Goal: Information Seeking & Learning: Understand process/instructions

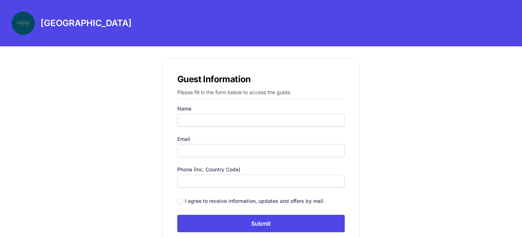
scroll to position [29, 0]
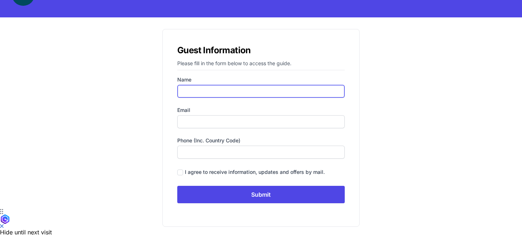
click at [218, 94] on input "Name" at bounding box center [261, 91] width 168 height 13
type input "[PERSON_NAME]"
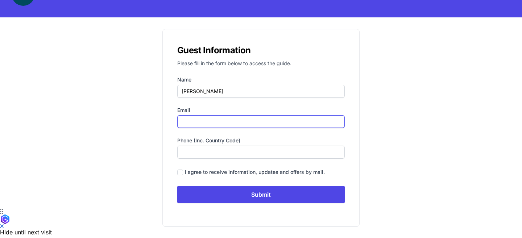
type input "[EMAIL_ADDRESS][DOMAIN_NAME]"
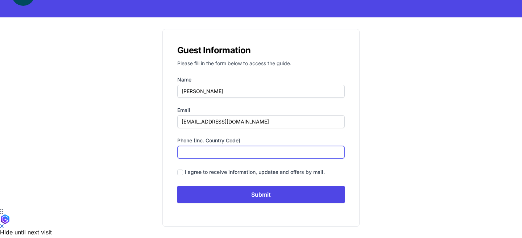
type input "3477554279"
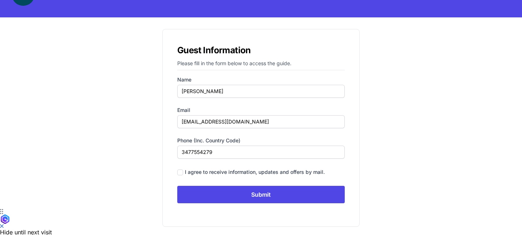
click at [206, 169] on div "I agree to receive information, updates and offers by mail." at bounding box center [255, 172] width 140 height 7
click at [180, 173] on input "checkbox" at bounding box center [180, 173] width 6 height 6
drag, startPoint x: 194, startPoint y: 185, endPoint x: 192, endPoint y: 169, distance: 16.1
click at [192, 169] on form "Name [PERSON_NAME] Email [EMAIL_ADDRESS][DOMAIN_NAME] Phone (inc. country code)…" at bounding box center [261, 139] width 168 height 127
click at [182, 170] on input "checkbox" at bounding box center [180, 173] width 6 height 6
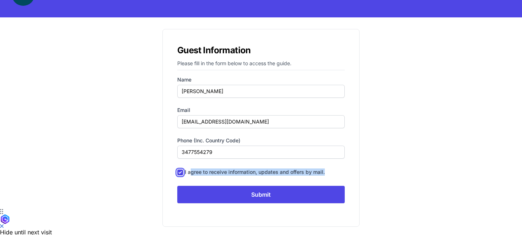
checkbox input "false"
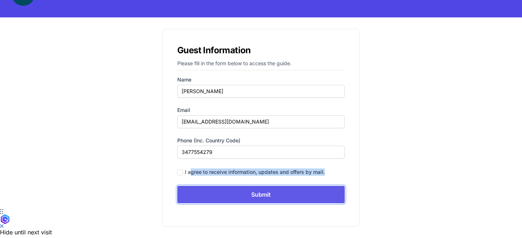
click at [192, 199] on input "Submit" at bounding box center [261, 194] width 168 height 17
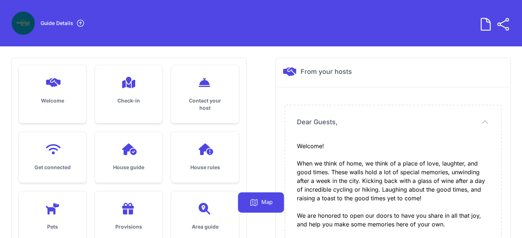
click at [124, 103] on h3 "Check-in" at bounding box center [129, 100] width 44 height 7
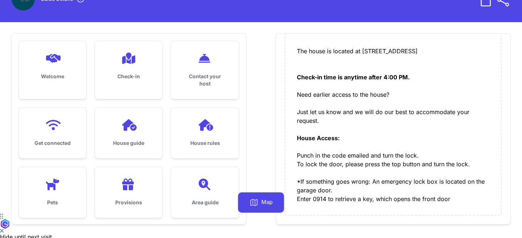
scroll to position [27, 0]
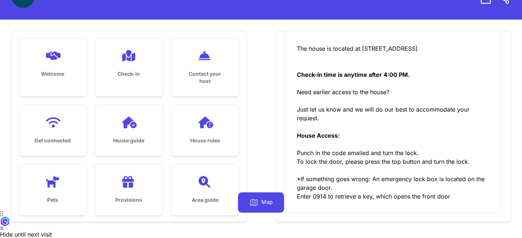
click at [320, 163] on div "The house is located at [STREET_ADDRESS] Check-in time is anytime after 4:00 PM…" at bounding box center [393, 122] width 193 height 157
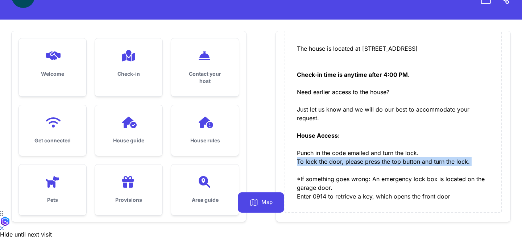
click at [320, 160] on div "The house is located at [STREET_ADDRESS] Check-in time is anytime after 4:00 PM…" at bounding box center [393, 122] width 193 height 157
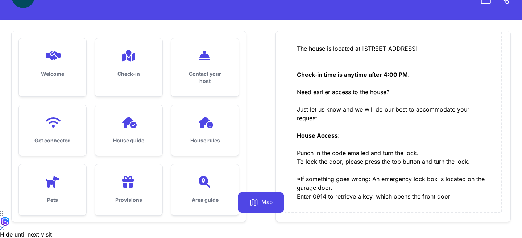
click at [320, 155] on div "The house is located at [STREET_ADDRESS] Check-in time is anytime after 4:00 PM…" at bounding box center [393, 122] width 193 height 157
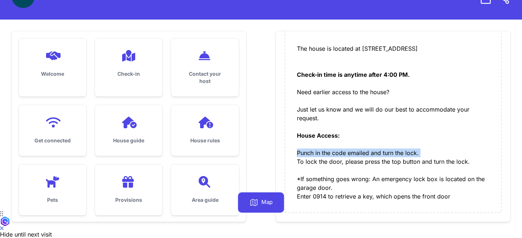
click at [320, 155] on div "The house is located at [STREET_ADDRESS] Check-in time is anytime after 4:00 PM…" at bounding box center [393, 122] width 193 height 157
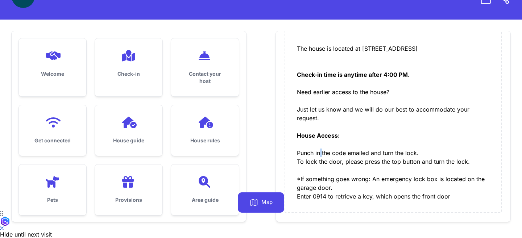
click at [320, 155] on div "The house is located at [STREET_ADDRESS] Check-in time is anytime after 4:00 PM…" at bounding box center [393, 122] width 193 height 157
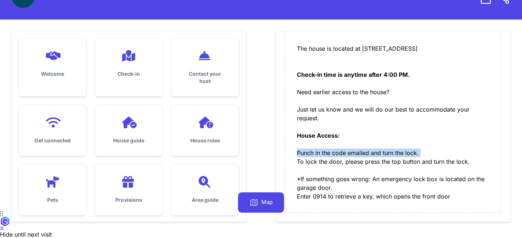
click at [320, 155] on div "The house is located at [STREET_ADDRESS] Check-in time is anytime after 4:00 PM…" at bounding box center [393, 122] width 193 height 157
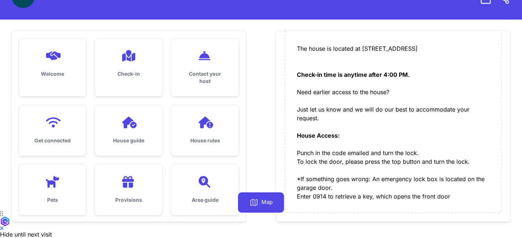
click at [320, 158] on div "The house is located at [STREET_ADDRESS] Check-in time is anytime after 4:00 PM…" at bounding box center [393, 122] width 193 height 157
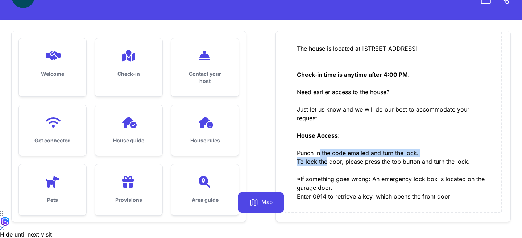
drag, startPoint x: 320, startPoint y: 158, endPoint x: 320, endPoint y: 148, distance: 9.8
click at [320, 149] on div "The house is located at [STREET_ADDRESS] Check-in time is anytime after 4:00 PM…" at bounding box center [393, 122] width 193 height 157
click at [320, 148] on div "The house is located at [STREET_ADDRESS] Check-in time is anytime after 4:00 PM…" at bounding box center [393, 122] width 193 height 157
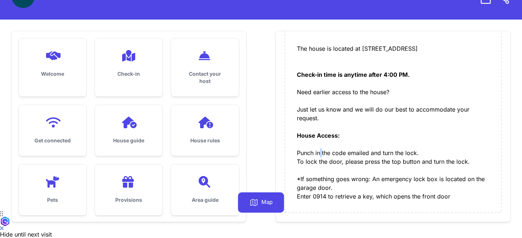
click at [320, 148] on div "The house is located at [STREET_ADDRESS] Check-in time is anytime after 4:00 PM…" at bounding box center [393, 122] width 193 height 157
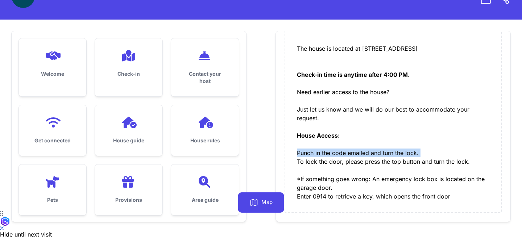
drag, startPoint x: 320, startPoint y: 148, endPoint x: 320, endPoint y: 155, distance: 6.6
click at [320, 155] on div "The house is located at [STREET_ADDRESS] Check-in time is anytime after 4:00 PM…" at bounding box center [393, 122] width 193 height 157
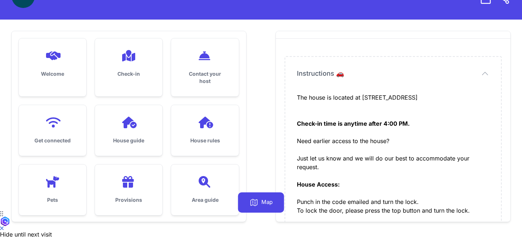
scroll to position [17, 0]
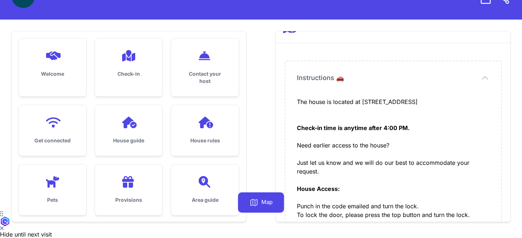
click at [218, 75] on h3 "Contact your host" at bounding box center [205, 77] width 44 height 15
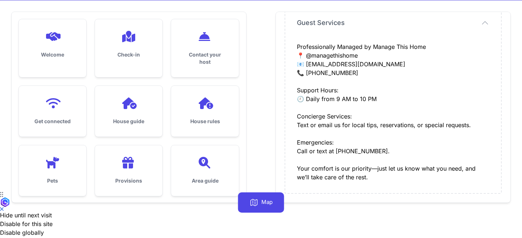
scroll to position [46, 0]
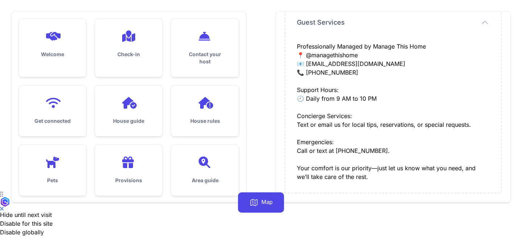
click at [45, 104] on icon at bounding box center [52, 103] width 17 height 12
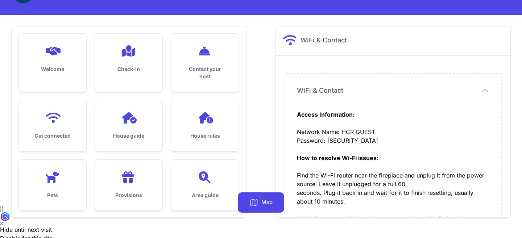
scroll to position [14, 0]
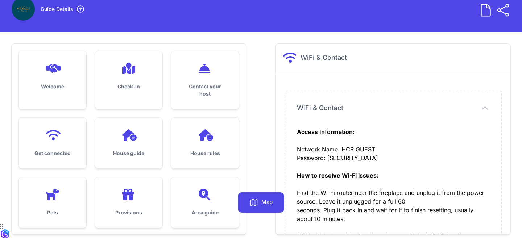
click at [147, 81] on div "Check-in" at bounding box center [128, 76] width 67 height 51
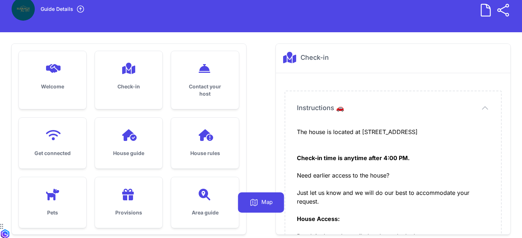
click at [111, 66] on div at bounding box center [129, 69] width 44 height 12
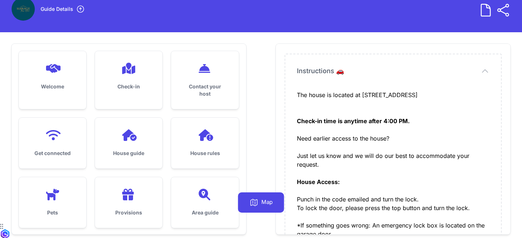
scroll to position [38, 0]
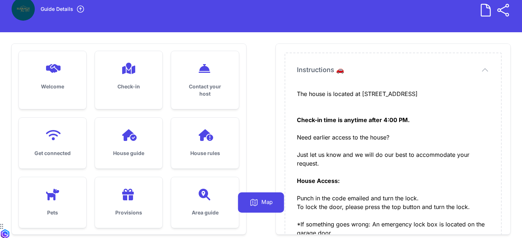
click at [329, 151] on div "The house is located at [STREET_ADDRESS] Check-in time is anytime after 4:00 PM…" at bounding box center [393, 168] width 193 height 157
click at [329, 155] on div "The house is located at [STREET_ADDRESS] Check-in time is anytime after 4:00 PM…" at bounding box center [393, 168] width 193 height 157
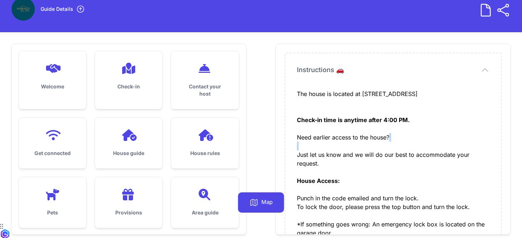
click at [329, 155] on div "The house is located at [STREET_ADDRESS] Check-in time is anytime after 4:00 PM…" at bounding box center [393, 168] width 193 height 157
click at [329, 168] on div "The house is located at [STREET_ADDRESS] Check-in time is anytime after 4:00 PM…" at bounding box center [393, 168] width 193 height 157
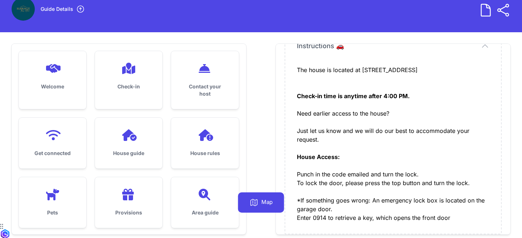
scroll to position [73, 0]
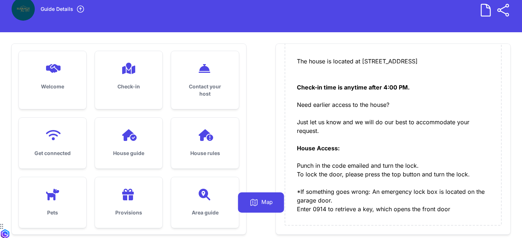
click at [329, 169] on div "The house is located at [STREET_ADDRESS] Check-in time is anytime after 4:00 PM…" at bounding box center [393, 135] width 193 height 157
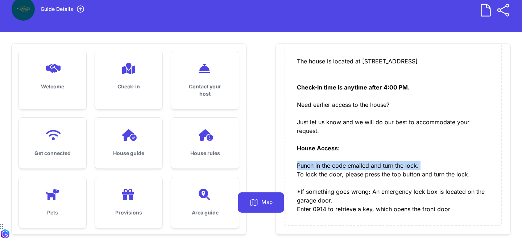
click at [329, 169] on div "The house is located at [STREET_ADDRESS] Check-in time is anytime after 4:00 PM…" at bounding box center [393, 135] width 193 height 157
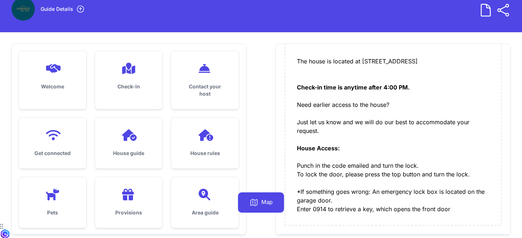
click at [337, 133] on div "The house is located at [STREET_ADDRESS] Check-in time is anytime after 4:00 PM…" at bounding box center [393, 135] width 193 height 157
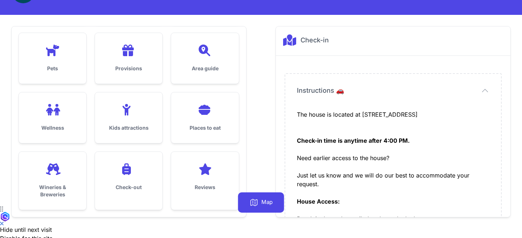
scroll to position [35, 0]
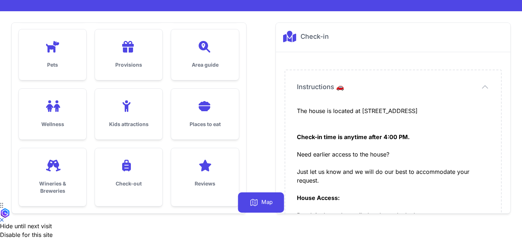
click at [60, 168] on icon at bounding box center [52, 166] width 17 height 12
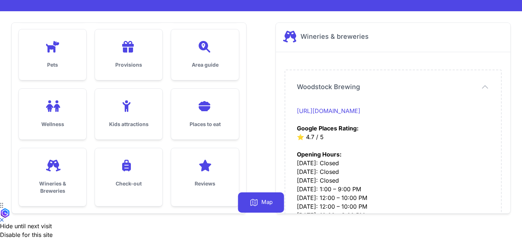
click at [60, 184] on h3 "Wineries & Breweries" at bounding box center [52, 187] width 44 height 15
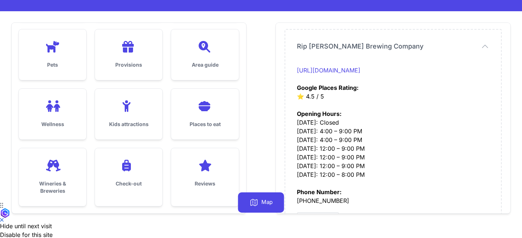
scroll to position [2207, 0]
